Goal: Feedback & Contribution: Leave review/rating

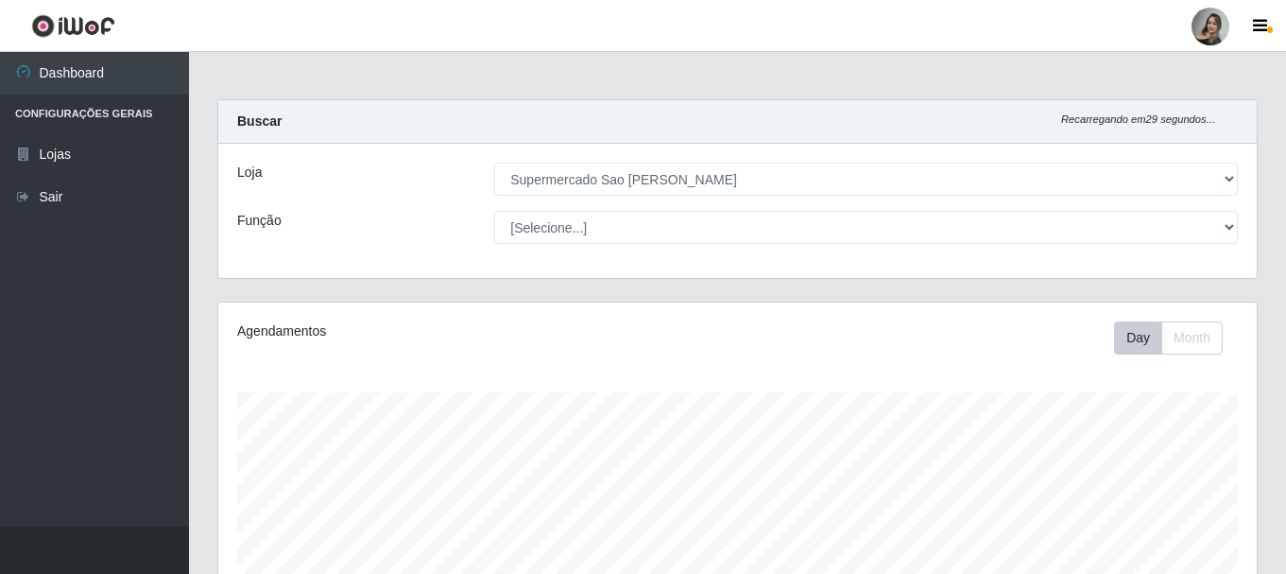
select select "383"
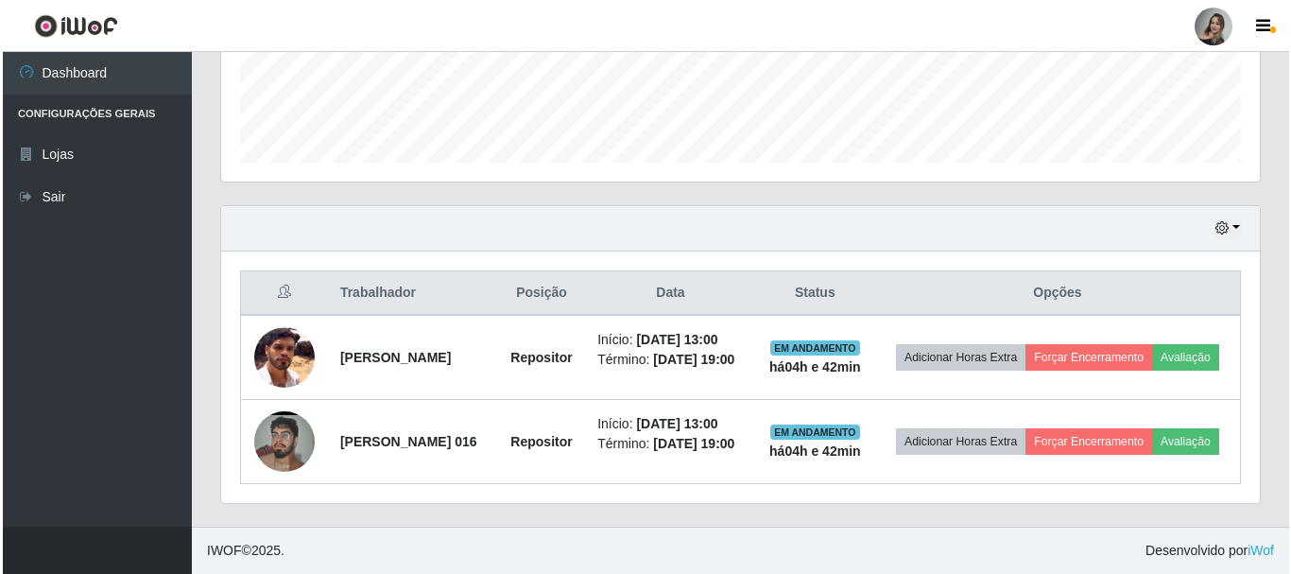
scroll to position [392, 1039]
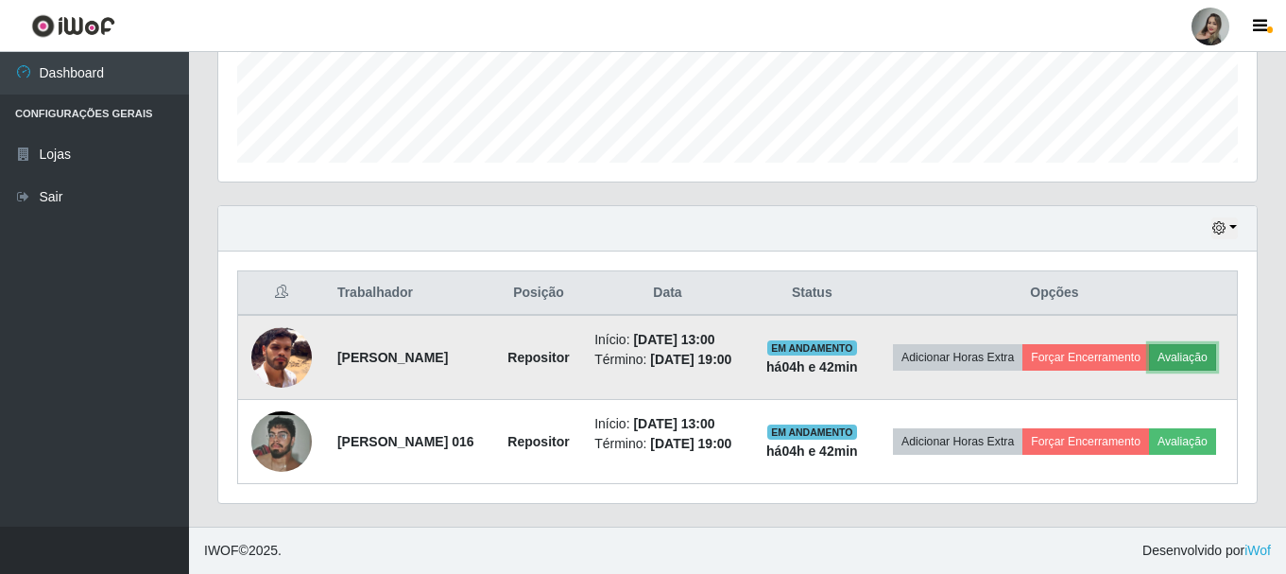
click at [1149, 346] on button "Avaliação" at bounding box center [1182, 357] width 67 height 26
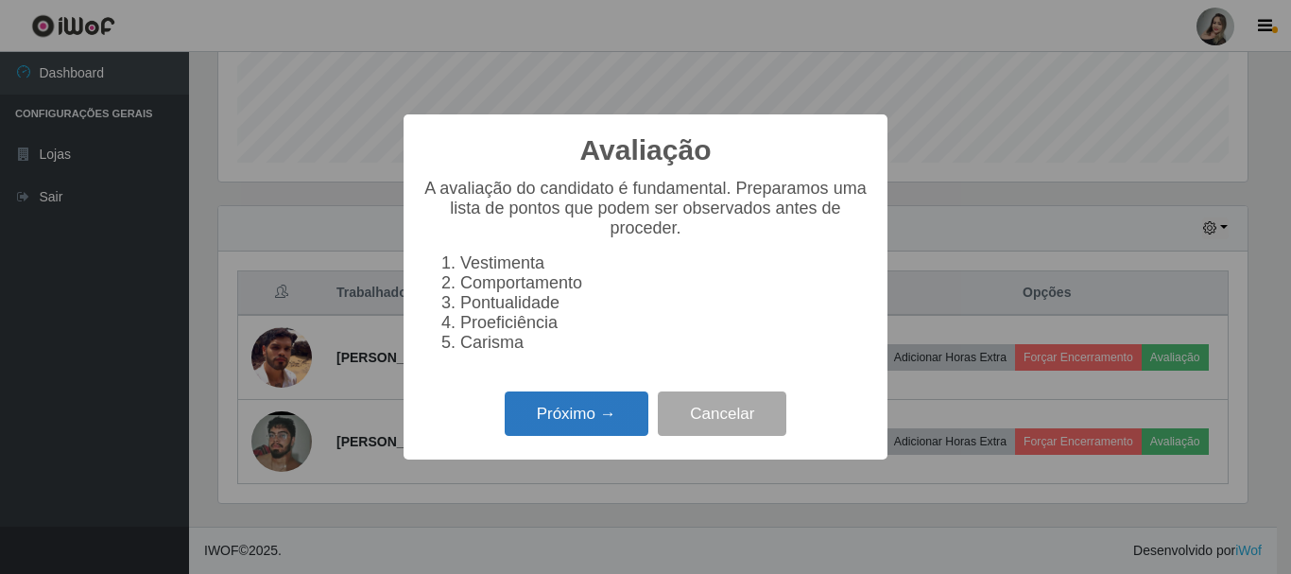
click at [608, 418] on button "Próximo →" at bounding box center [577, 413] width 144 height 44
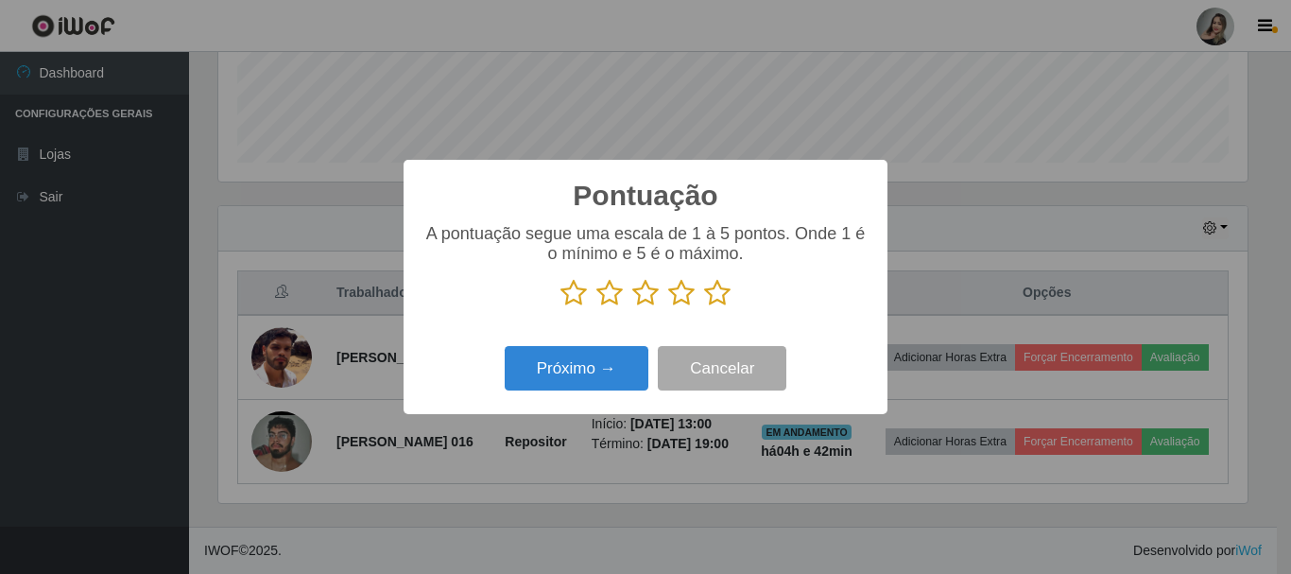
click at [615, 301] on icon at bounding box center [609, 293] width 26 height 28
click at [596, 307] on input "radio" at bounding box center [596, 307] width 0 height 0
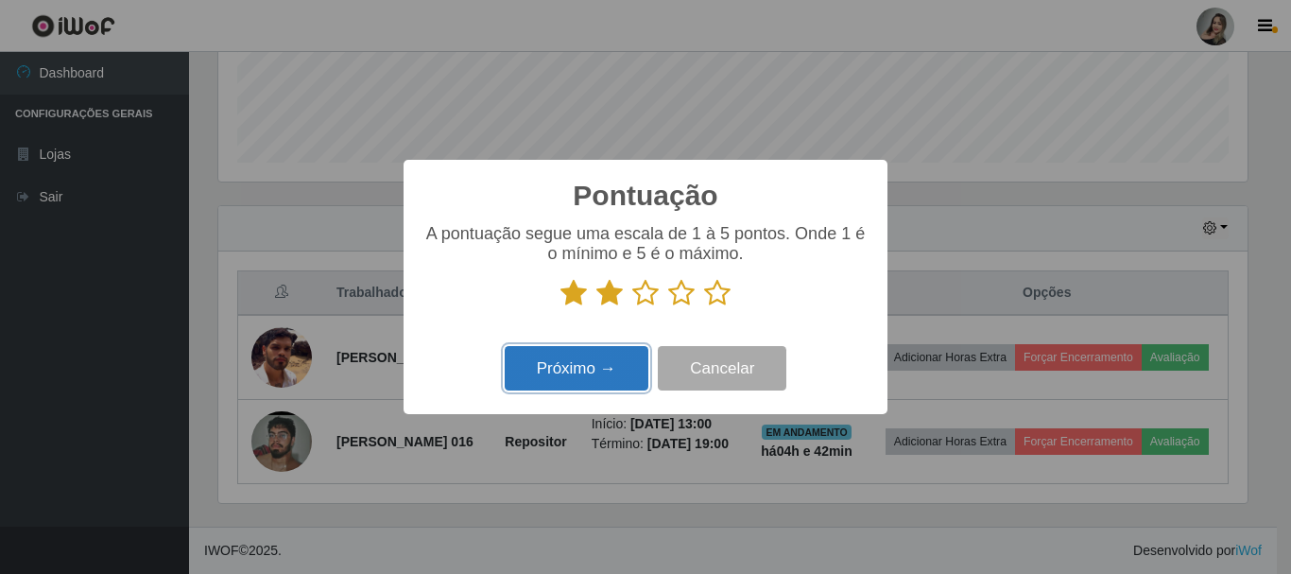
click at [639, 365] on button "Próximo →" at bounding box center [577, 368] width 144 height 44
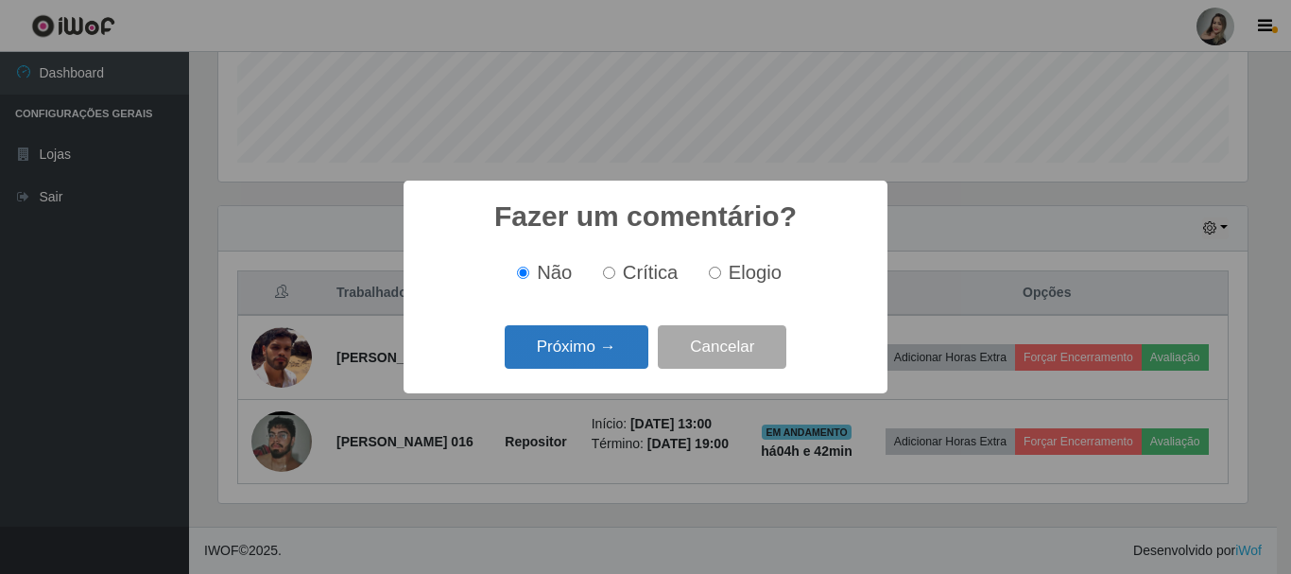
click at [634, 355] on button "Próximo →" at bounding box center [577, 347] width 144 height 44
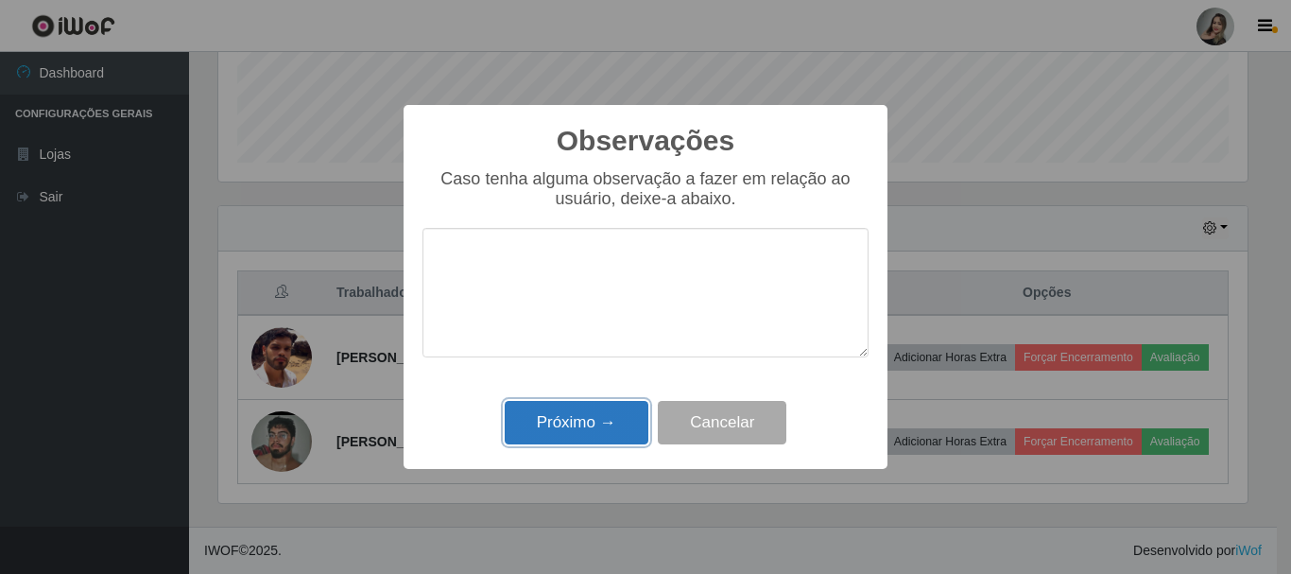
click at [590, 437] on button "Próximo →" at bounding box center [577, 423] width 144 height 44
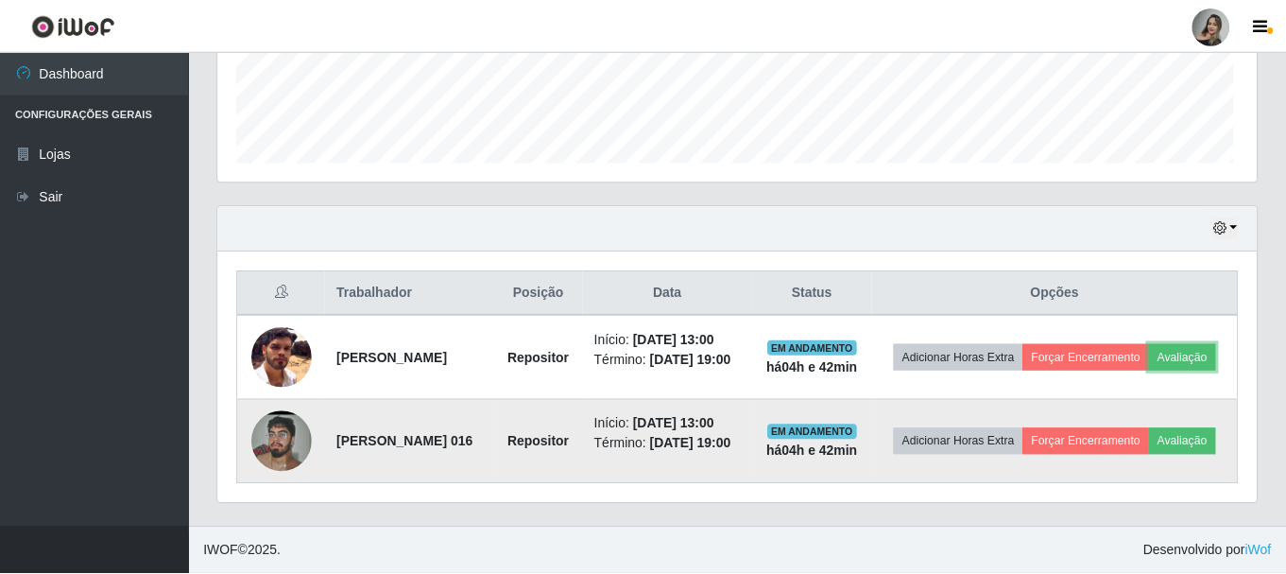
scroll to position [392, 1039]
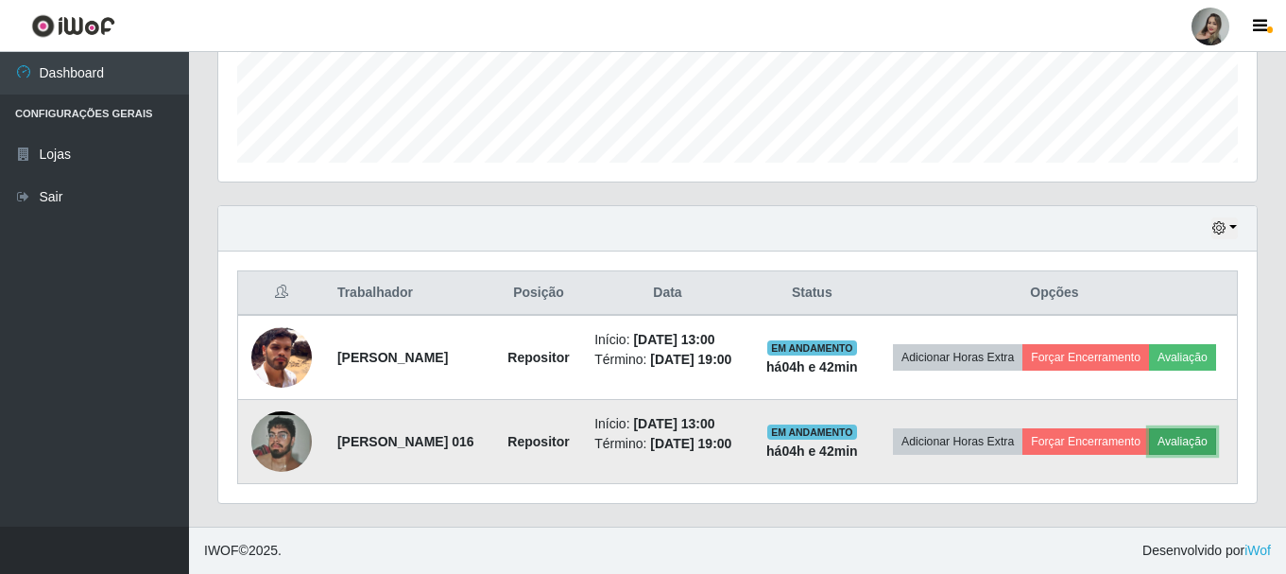
click at [1149, 450] on button "Avaliação" at bounding box center [1182, 441] width 67 height 26
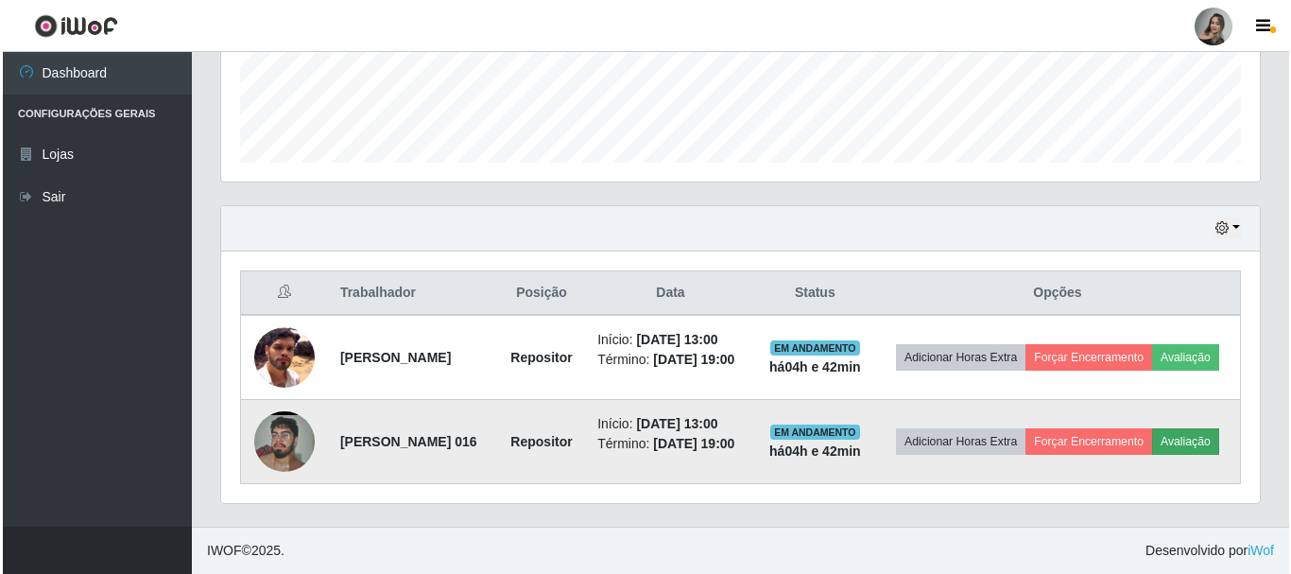
scroll to position [392, 1029]
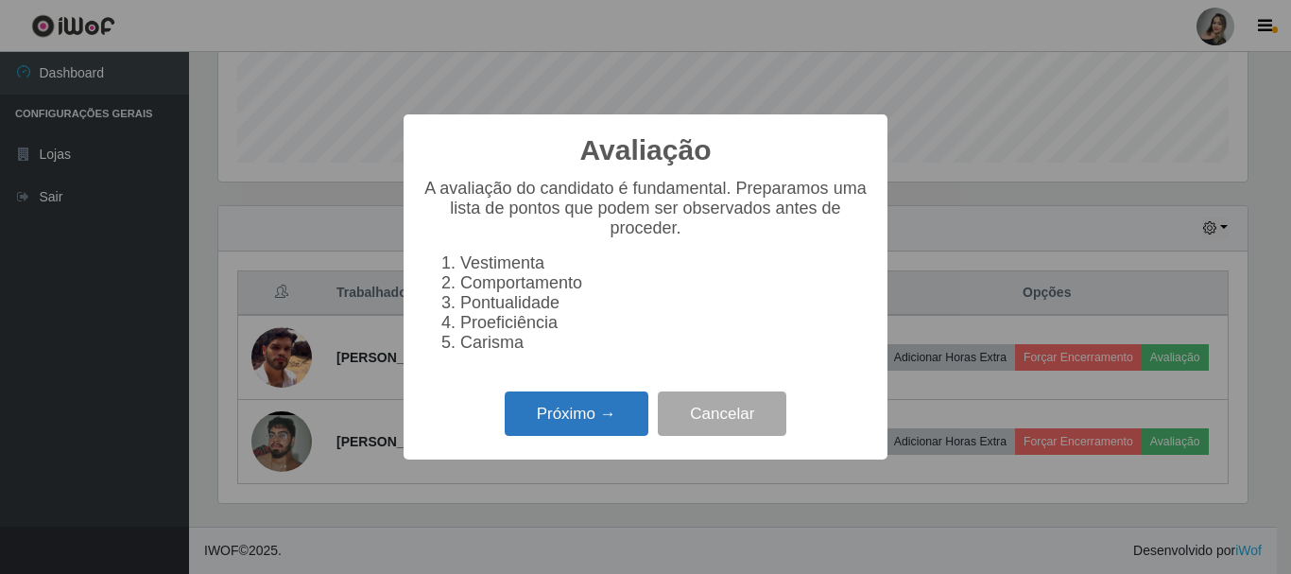
click at [522, 408] on button "Próximo →" at bounding box center [577, 413] width 144 height 44
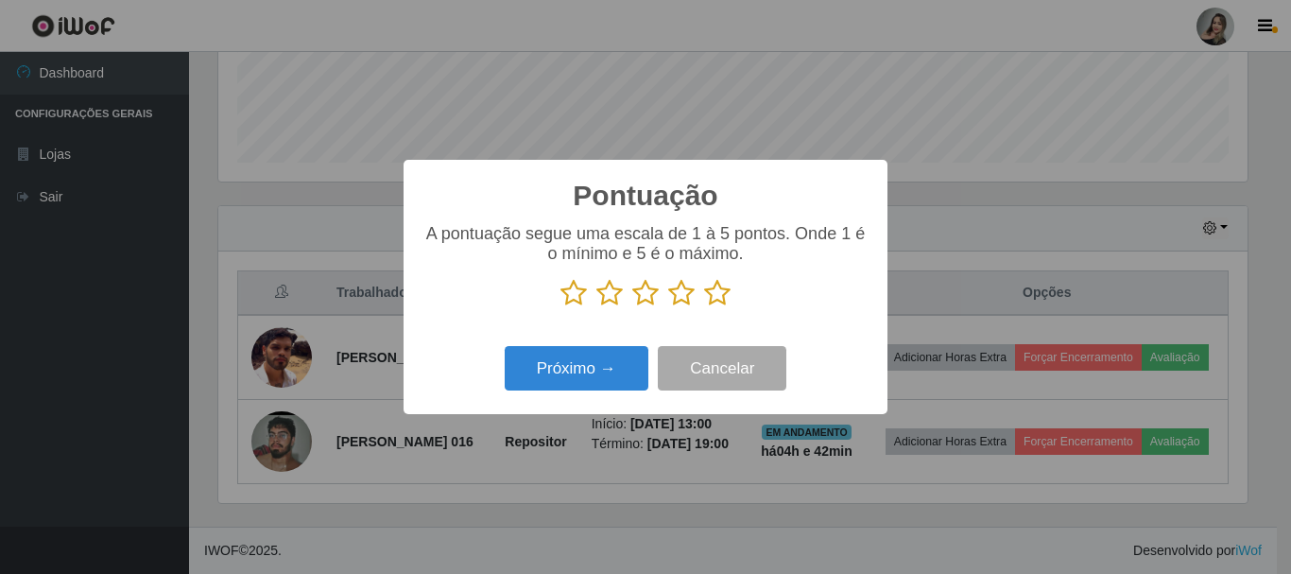
click at [608, 302] on icon at bounding box center [609, 293] width 26 height 28
click at [596, 307] on input "radio" at bounding box center [596, 307] width 0 height 0
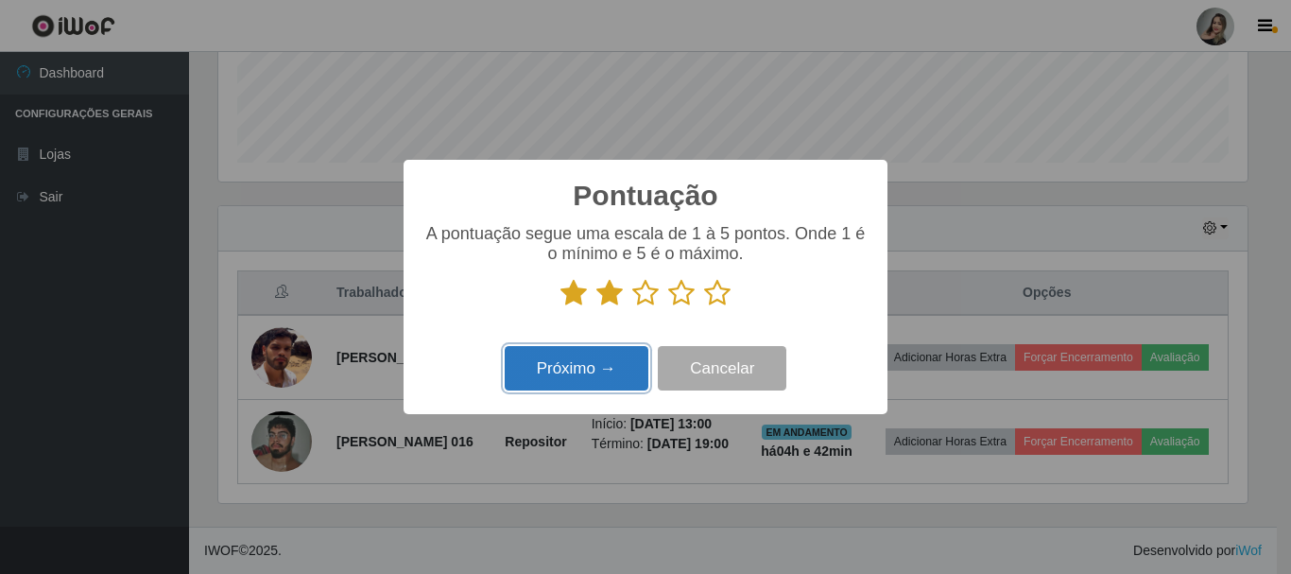
click at [615, 376] on button "Próximo →" at bounding box center [577, 368] width 144 height 44
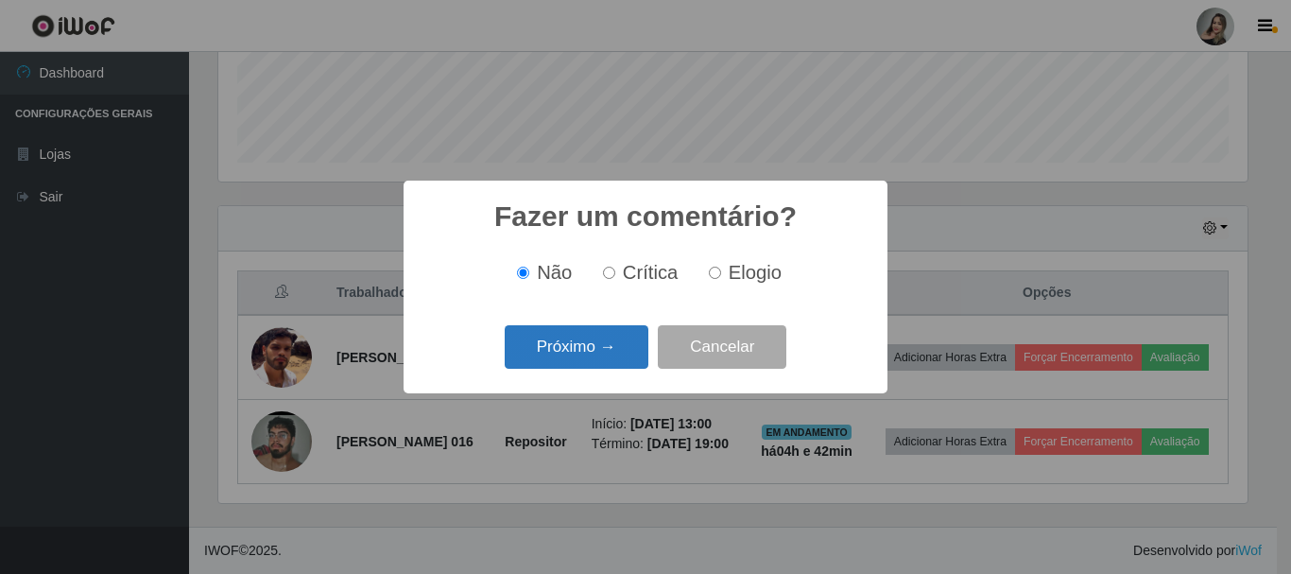
click at [618, 348] on button "Próximo →" at bounding box center [577, 347] width 144 height 44
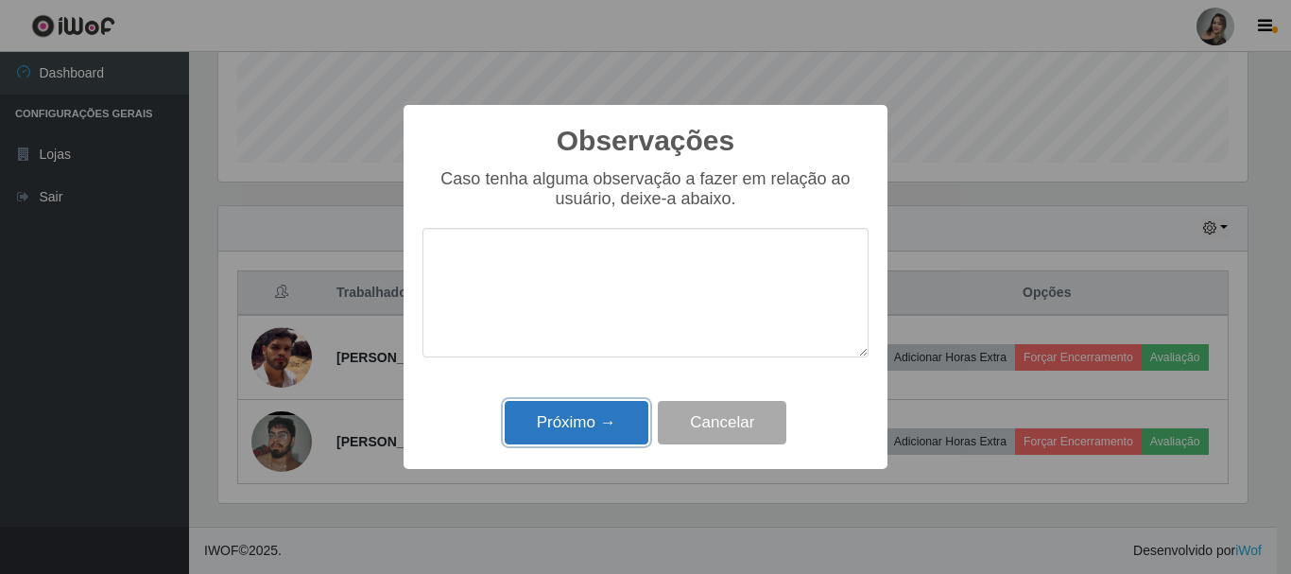
click at [607, 418] on button "Próximo →" at bounding box center [577, 423] width 144 height 44
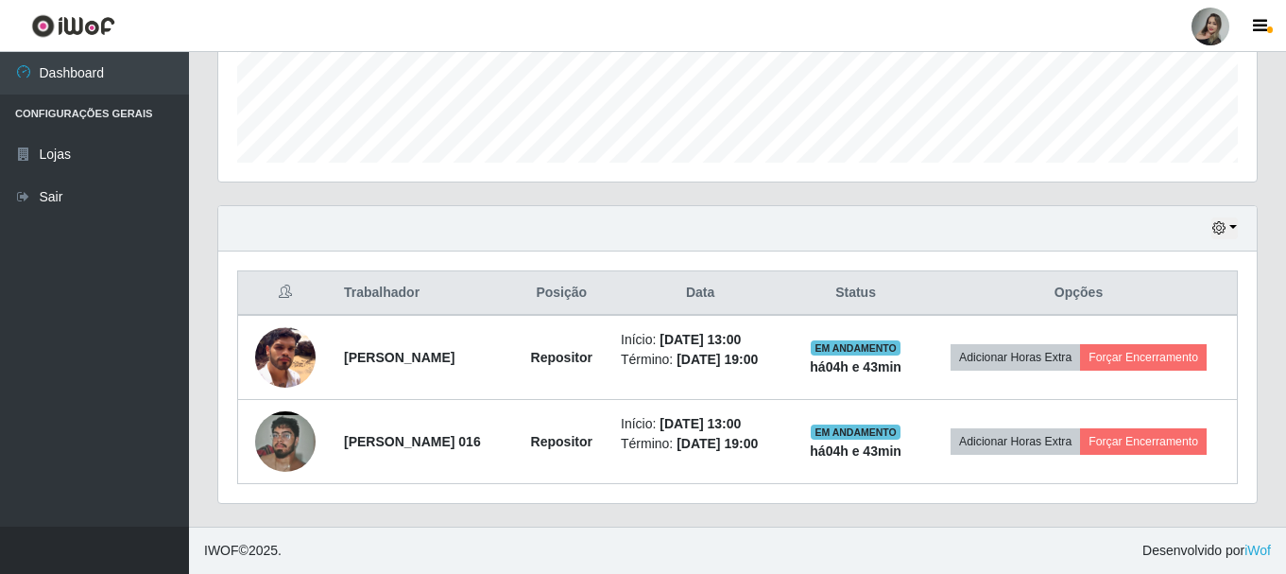
scroll to position [513, 0]
